Goal: Use online tool/utility: Utilize a website feature to perform a specific function

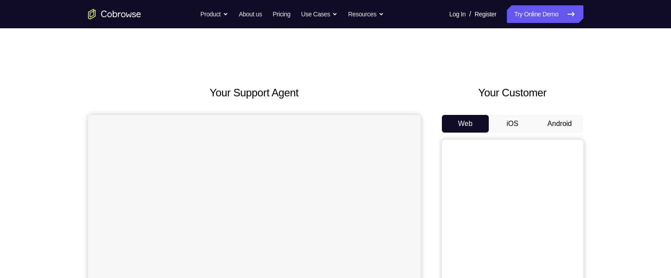
click at [553, 123] on button "Android" at bounding box center [559, 124] width 47 height 18
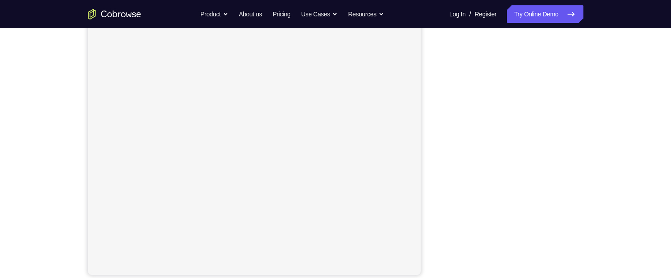
scroll to position [137, 0]
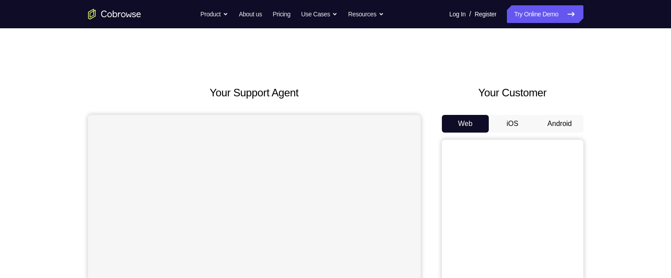
click at [565, 121] on button "Android" at bounding box center [559, 124] width 47 height 18
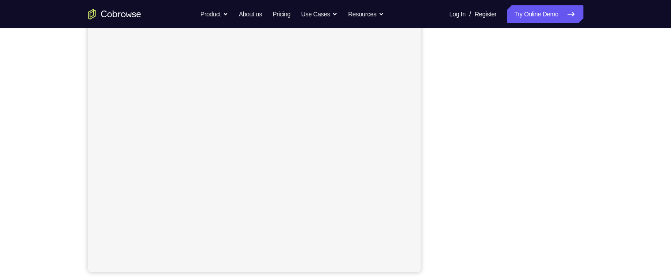
scroll to position [148, 0]
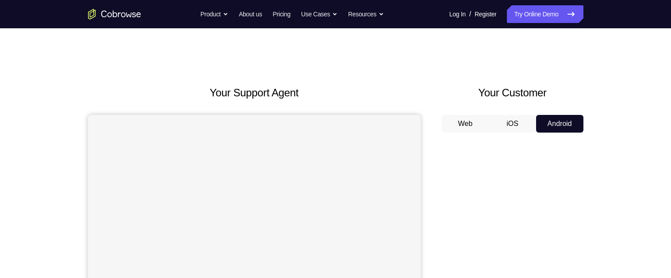
scroll to position [64, 0]
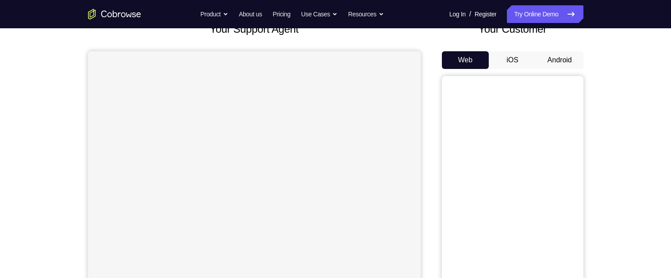
click at [566, 60] on button "Android" at bounding box center [559, 60] width 47 height 18
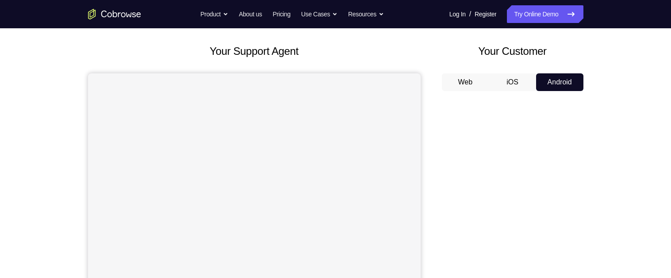
scroll to position [0, 0]
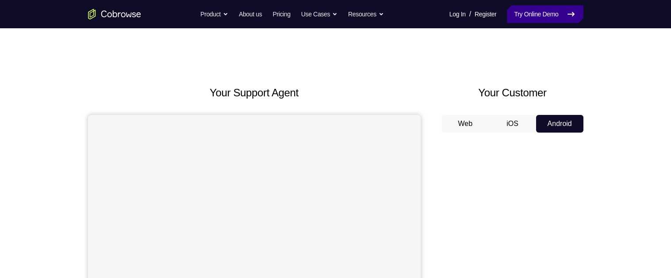
click at [566, 13] on icon at bounding box center [570, 14] width 11 height 11
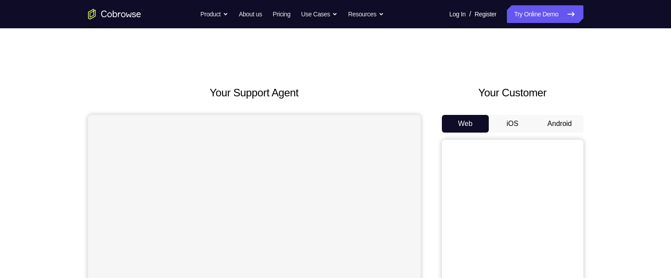
click at [560, 121] on button "Android" at bounding box center [559, 124] width 47 height 18
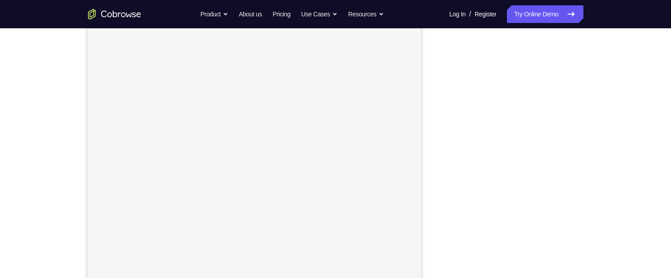
scroll to position [117, 0]
